Goal: Task Accomplishment & Management: Manage account settings

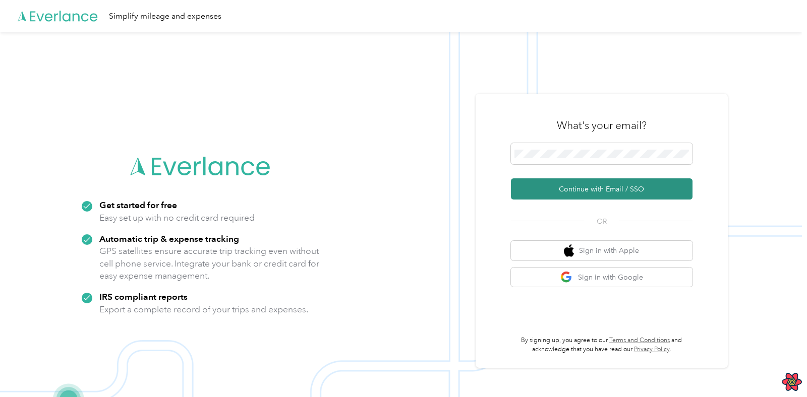
click at [611, 192] on button "Continue with Email / SSO" at bounding box center [602, 189] width 182 height 21
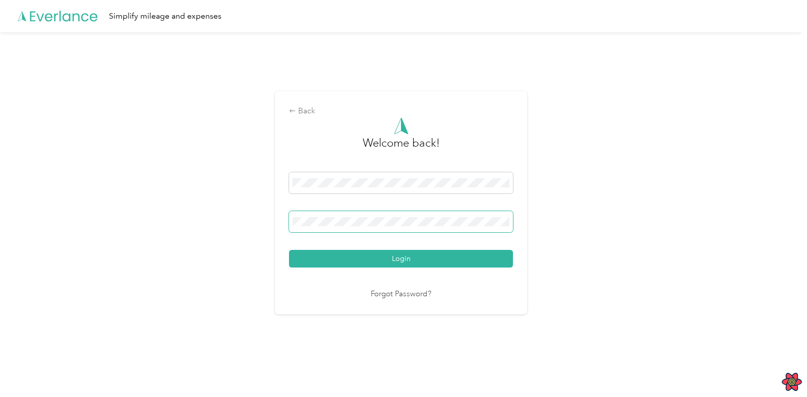
click at [289, 250] on button "Login" at bounding box center [401, 259] width 224 height 18
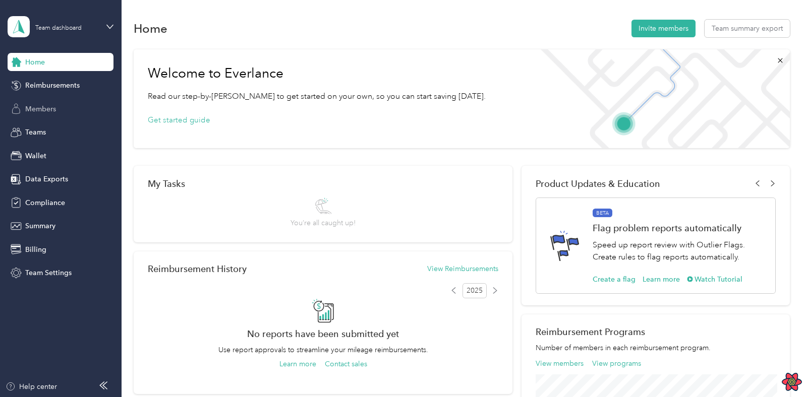
click at [51, 111] on span "Members" at bounding box center [40, 109] width 31 height 11
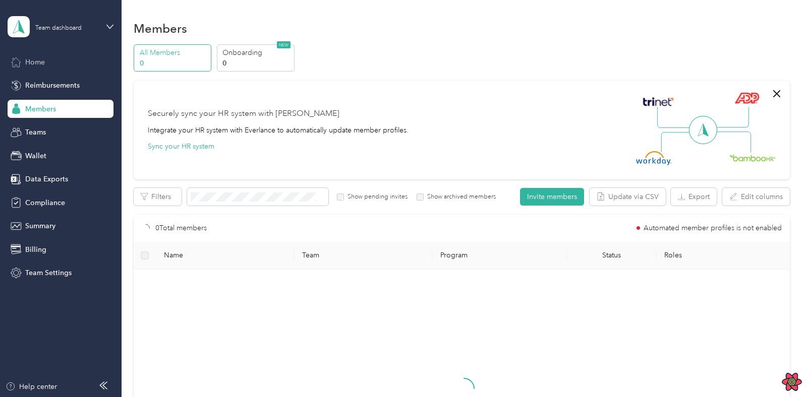
click at [38, 62] on span "Home" at bounding box center [35, 62] width 20 height 11
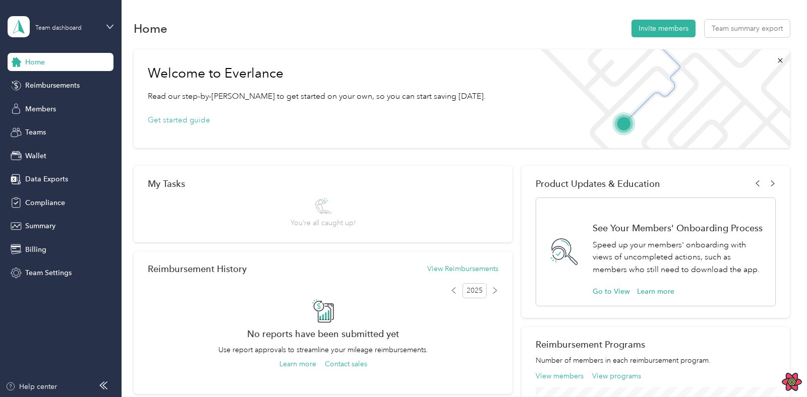
click at [101, 22] on div "Team dashboard" at bounding box center [61, 26] width 106 height 35
click at [45, 127] on div "Log out" at bounding box center [36, 129] width 39 height 11
